Goal: Task Accomplishment & Management: Manage account settings

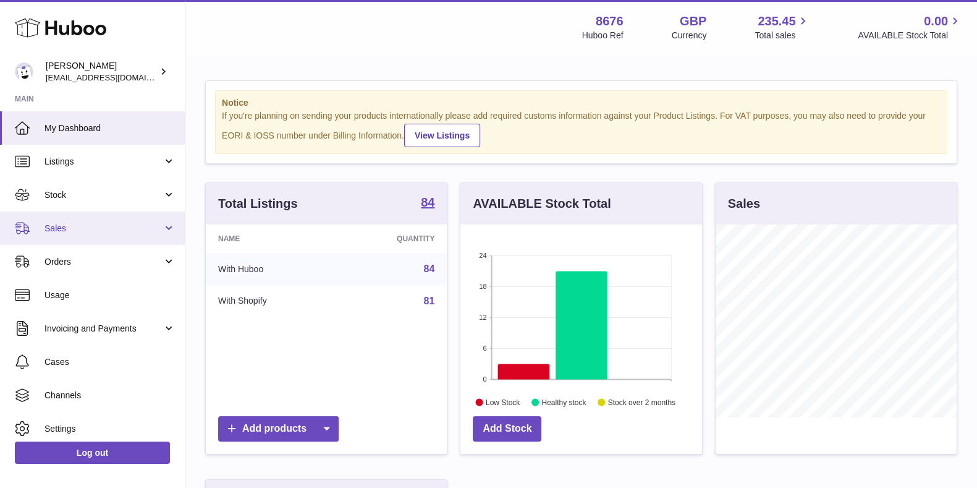
scroll to position [193, 240]
click at [96, 236] on link "Sales" at bounding box center [92, 227] width 185 height 33
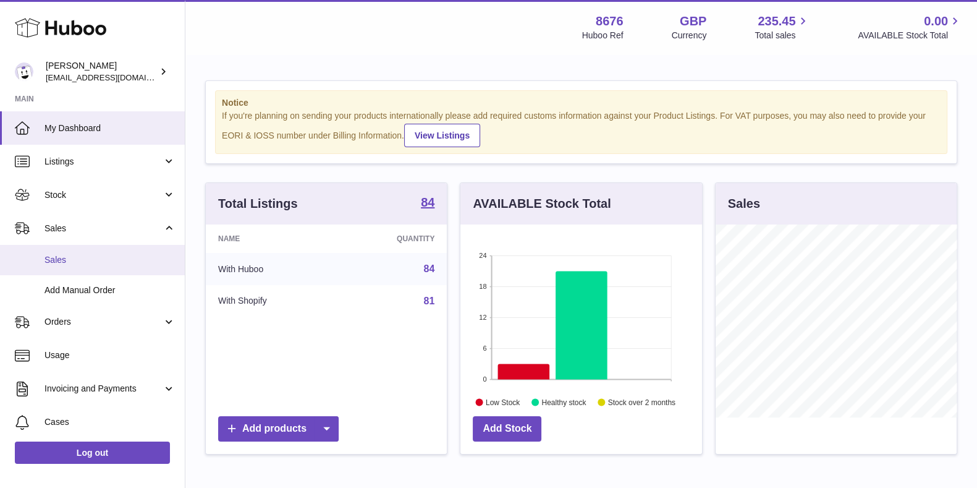
click at [75, 256] on span "Sales" at bounding box center [110, 260] width 131 height 12
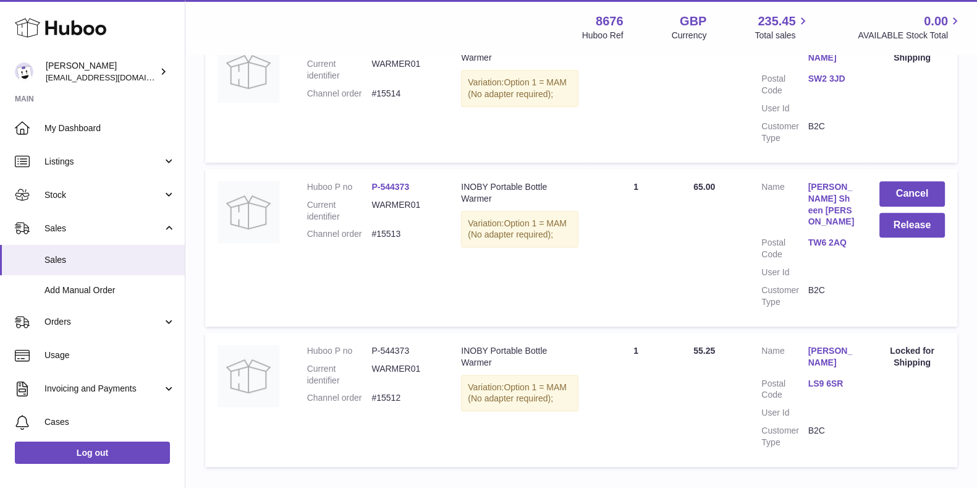
scroll to position [1004, 0]
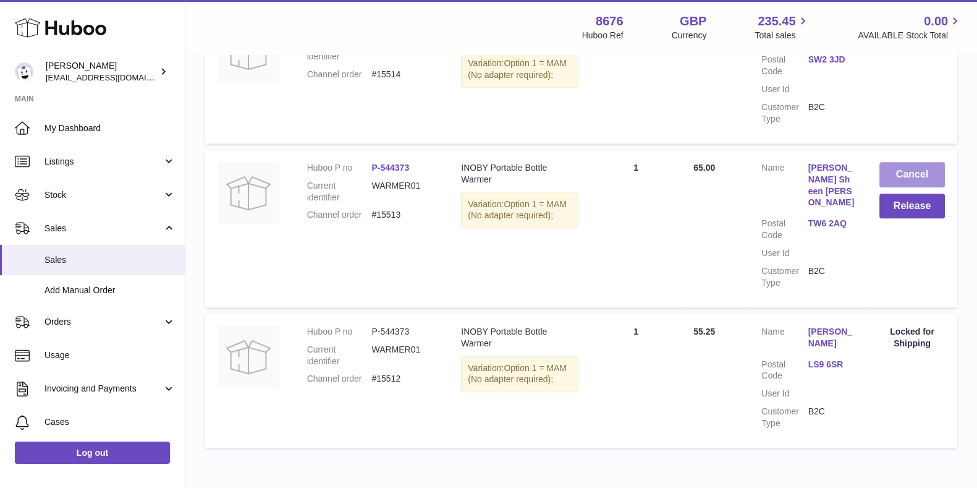
click at [912, 162] on button "Cancel" at bounding box center [913, 174] width 66 height 25
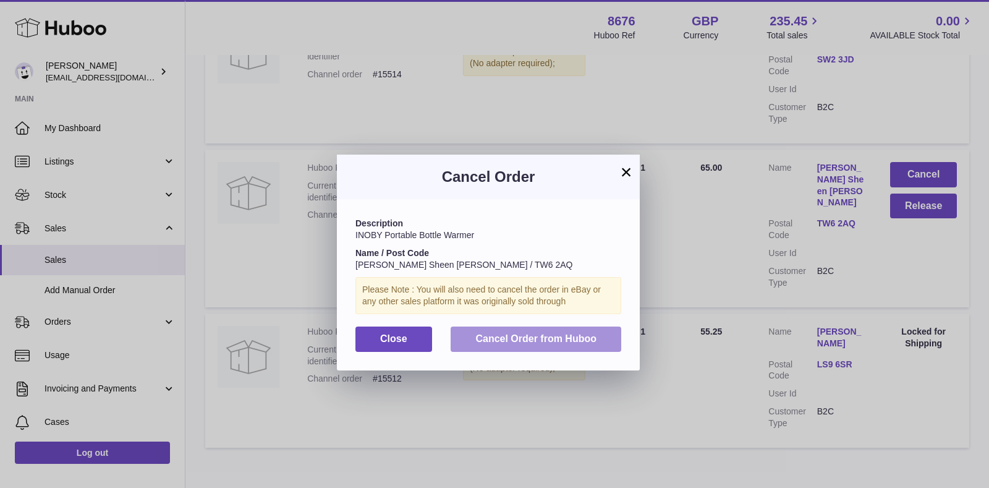
click at [509, 327] on button "Cancel Order from Huboo" at bounding box center [536, 338] width 171 height 25
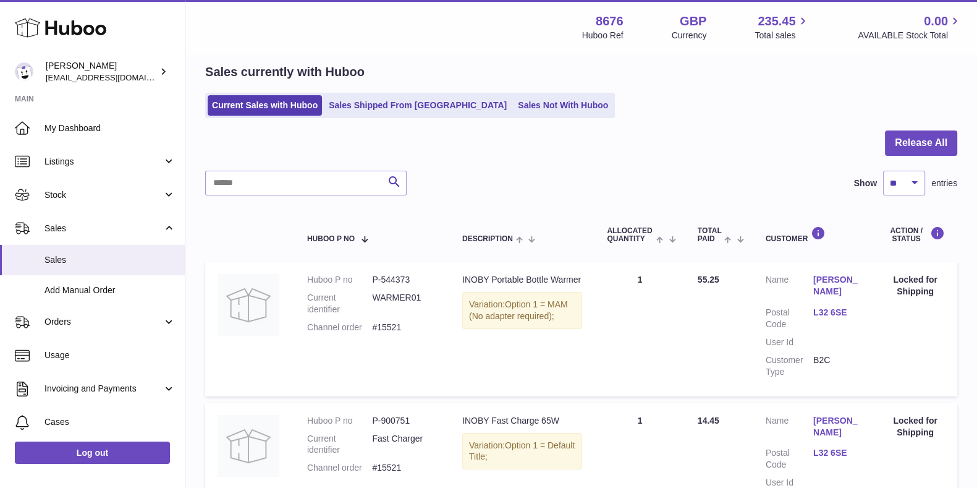
scroll to position [0, 0]
